Goal: Task Accomplishment & Management: Complete application form

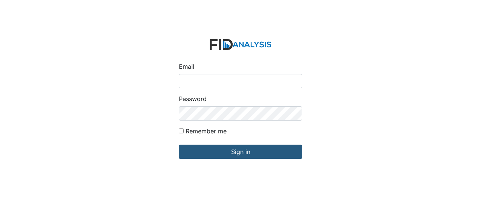
click at [195, 77] on input "Email" at bounding box center [240, 81] width 123 height 14
type input "GClark@lifeincorporated.com"
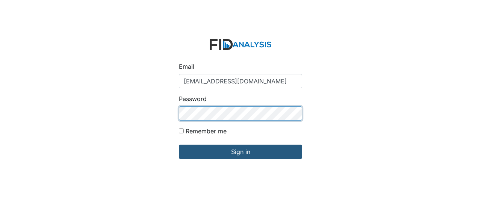
click at [179, 145] on input "Sign in" at bounding box center [240, 152] width 123 height 14
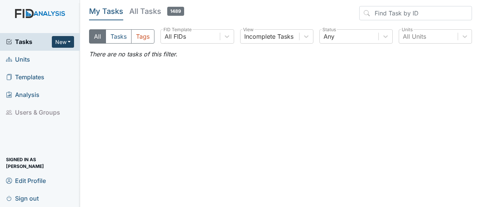
click at [68, 40] on button "New" at bounding box center [63, 42] width 23 height 12
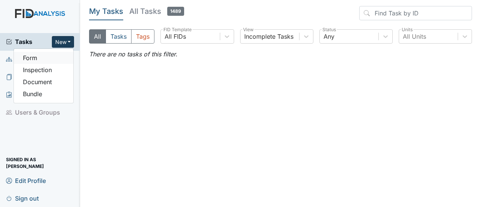
click at [46, 56] on link "Form" at bounding box center [43, 58] width 59 height 12
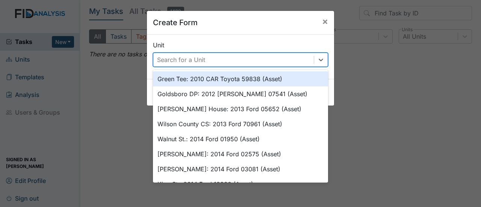
click at [217, 58] on div "Search for a Unit" at bounding box center [233, 60] width 161 height 14
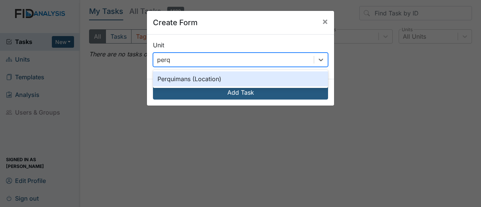
type input "perqu"
click at [188, 83] on div "Perquimans (Location)" at bounding box center [240, 78] width 175 height 15
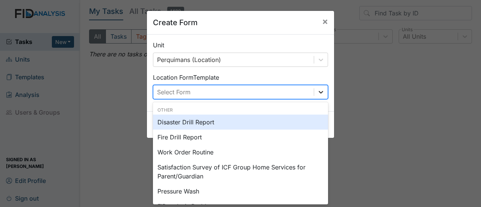
click at [320, 93] on icon at bounding box center [321, 92] width 8 height 8
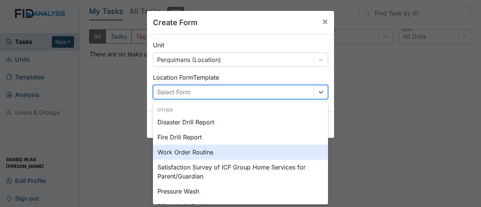
click at [235, 152] on div "Work Order Routine" at bounding box center [240, 152] width 175 height 15
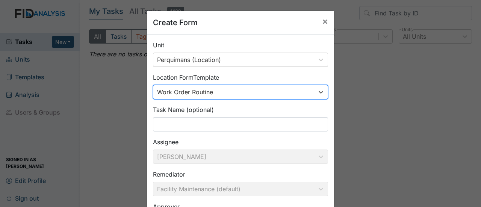
click at [171, 117] on div "Task Name (optional)" at bounding box center [240, 118] width 175 height 26
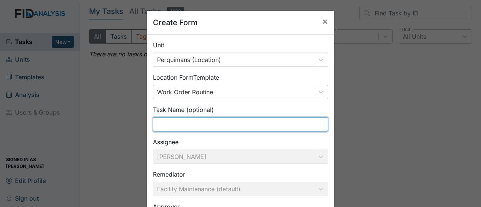
click at [172, 123] on input "text" at bounding box center [240, 124] width 175 height 14
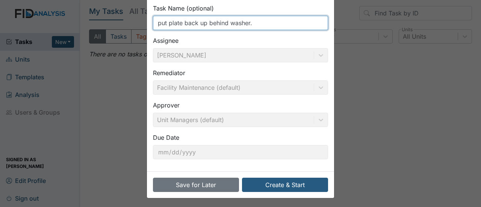
scroll to position [102, 0]
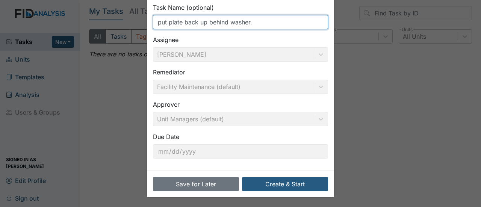
type input "put plate back up behind washer."
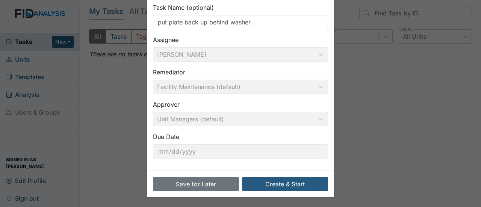
click at [289, 173] on div "Save for Later Create & Start" at bounding box center [240, 184] width 187 height 27
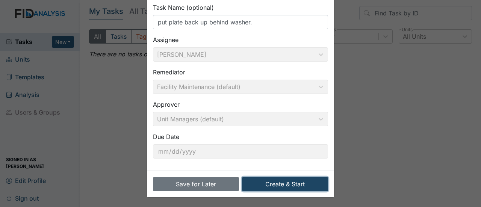
click at [291, 187] on button "Create & Start" at bounding box center [285, 184] width 86 height 14
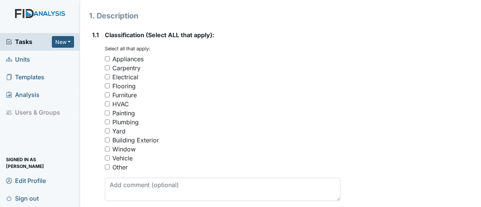
scroll to position [113, 0]
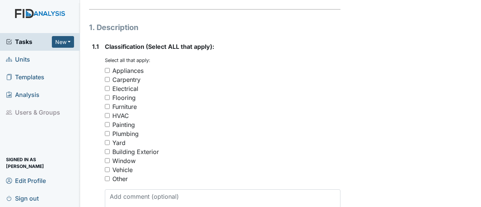
click at [107, 77] on input "Carpentry" at bounding box center [107, 79] width 5 height 5
checkbox input "true"
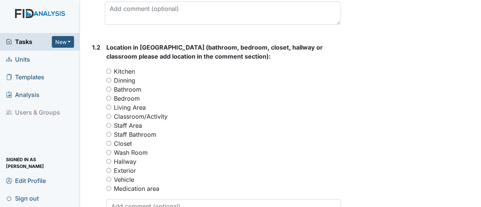
scroll to position [338, 0]
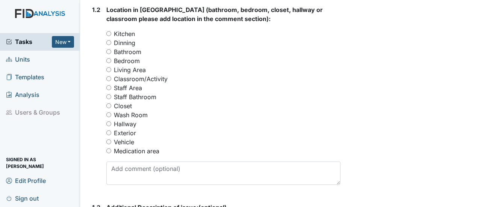
click at [108, 112] on input "Wash Room" at bounding box center [108, 114] width 5 height 5
radio input "true"
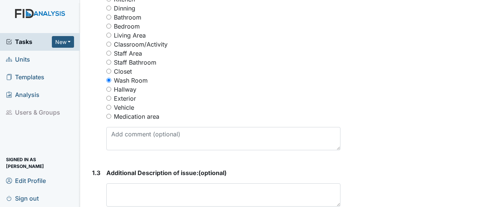
scroll to position [489, 0]
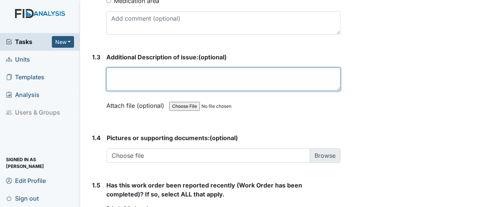
click at [132, 74] on textarea at bounding box center [223, 79] width 234 height 23
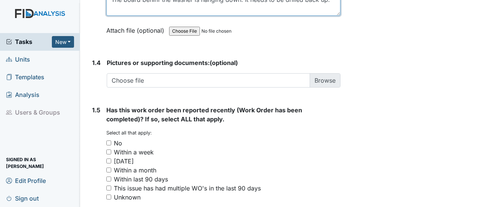
scroll to position [601, 0]
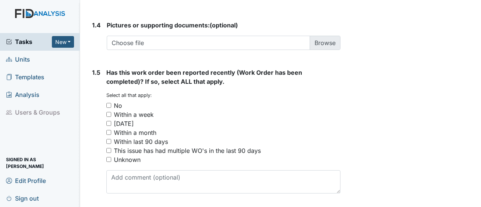
type textarea "The board behinf the washer is hanging down. It needs to be drilled back up."
click at [112, 101] on div "No" at bounding box center [223, 105] width 234 height 9
click at [109, 103] on input "No" at bounding box center [108, 105] width 5 height 5
checkbox input "true"
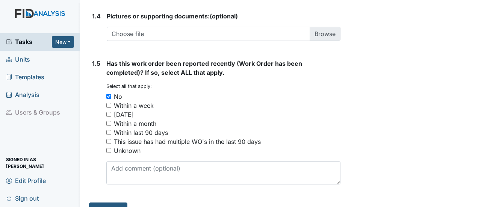
scroll to position [615, 0]
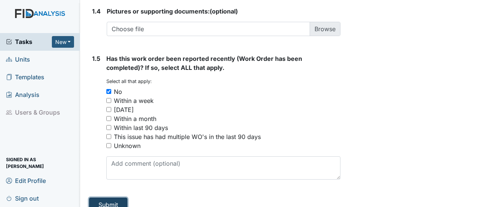
drag, startPoint x: 114, startPoint y: 194, endPoint x: 159, endPoint y: 180, distance: 47.0
click at [114, 198] on button "Submit" at bounding box center [108, 205] width 38 height 14
